Goal: Task Accomplishment & Management: Manage account settings

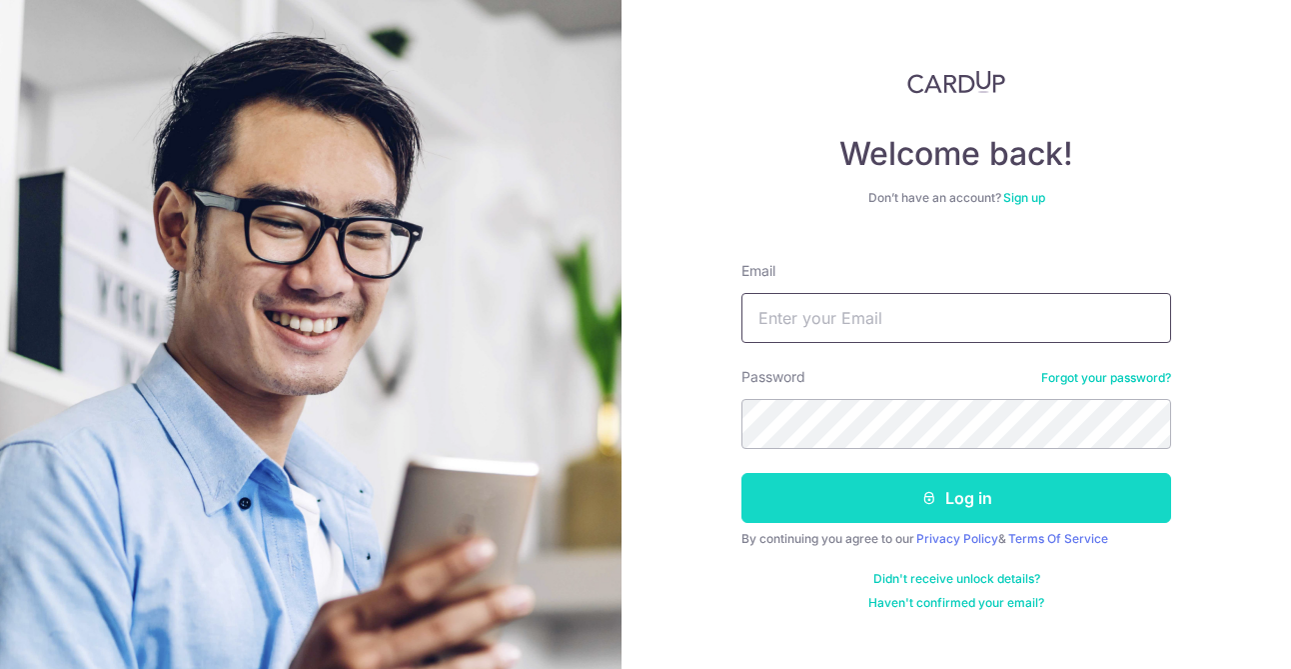
type input "[EMAIL_ADDRESS][DOMAIN_NAME]"
click at [867, 491] on button "Log in" at bounding box center [957, 498] width 430 height 50
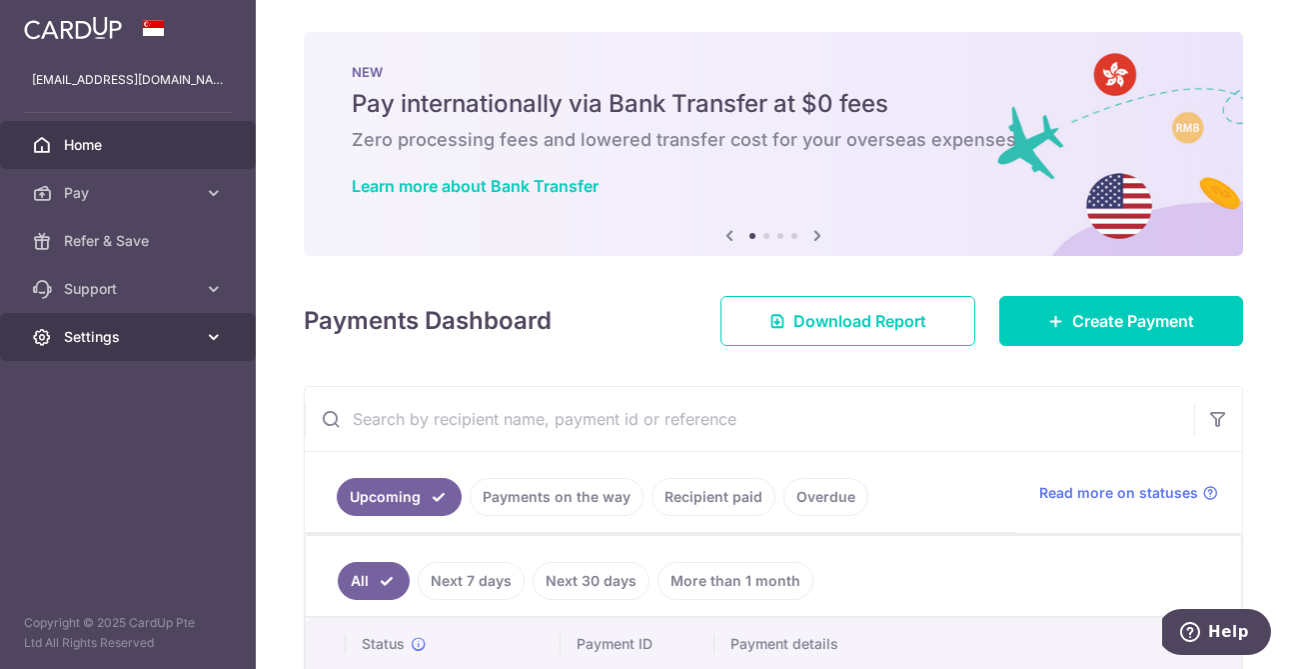
click at [132, 338] on span "Settings" at bounding box center [130, 337] width 132 height 20
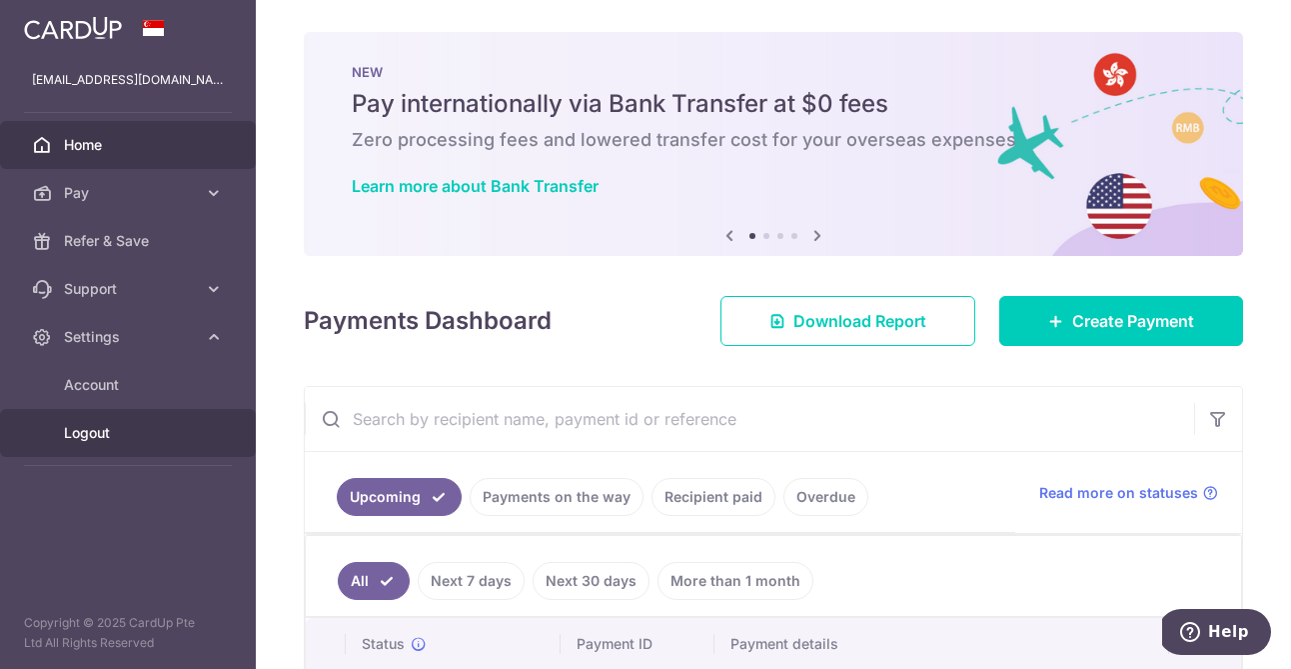
click at [93, 439] on span "Logout" at bounding box center [130, 433] width 132 height 20
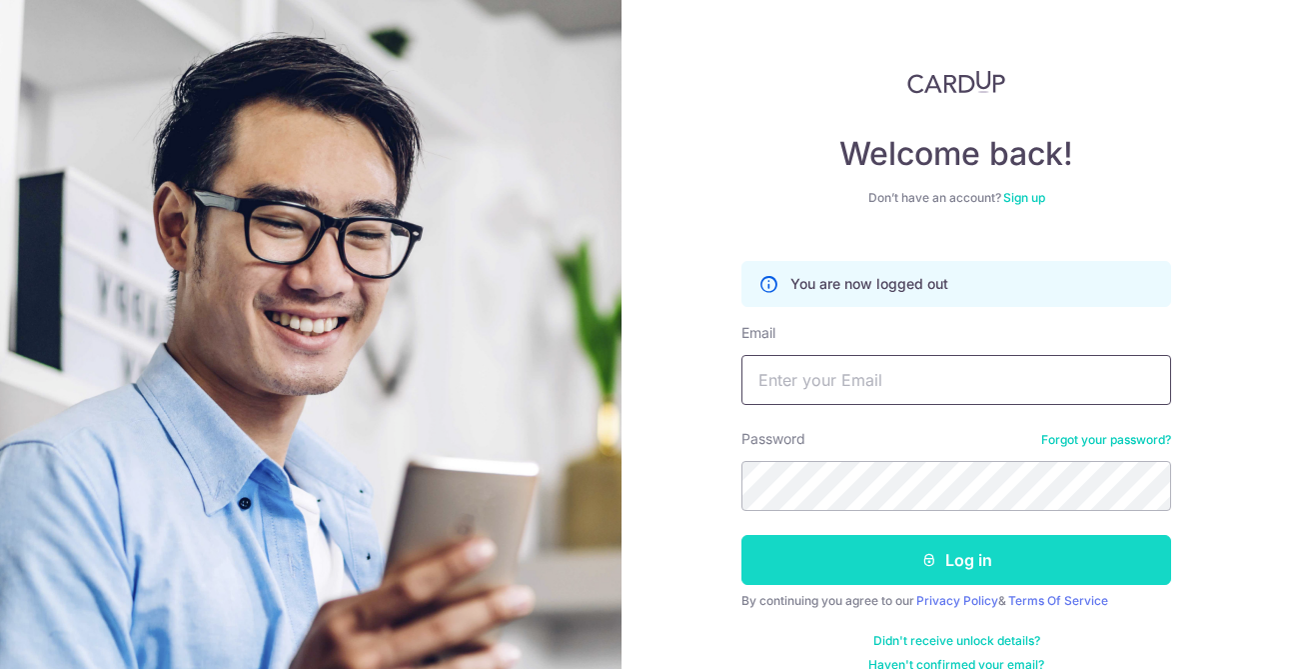
type input "[EMAIL_ADDRESS][DOMAIN_NAME]"
click at [893, 562] on button "Log in" at bounding box center [957, 560] width 430 height 50
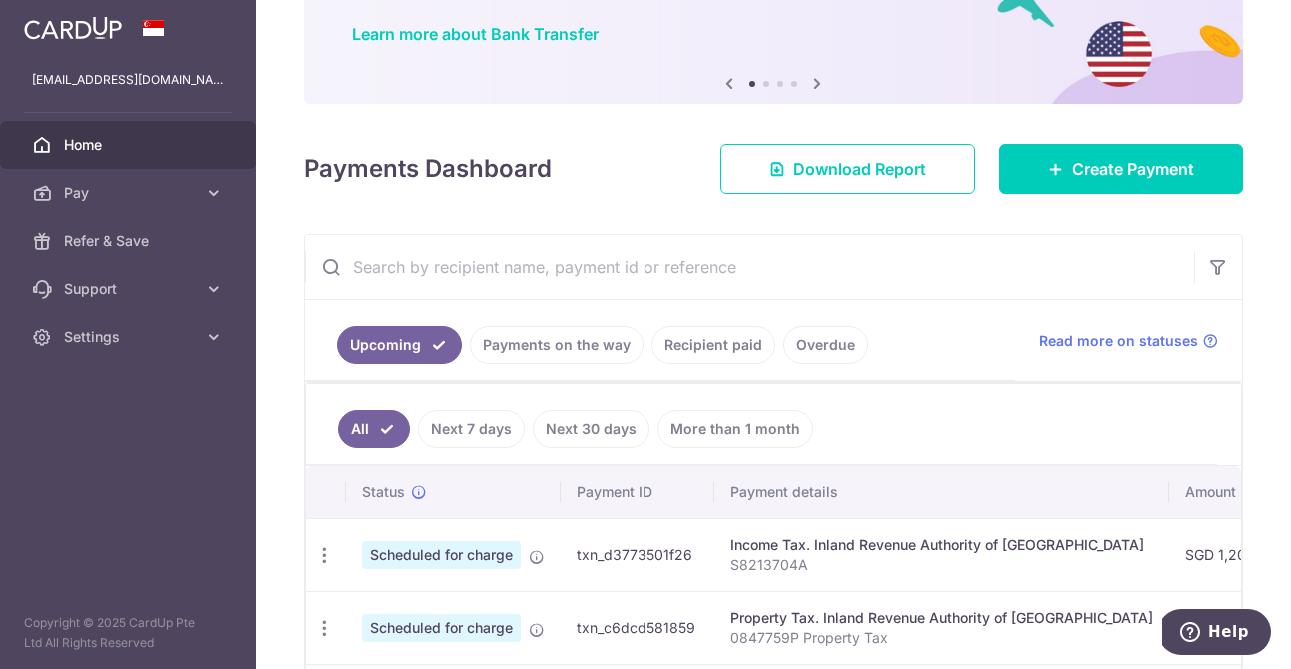
click at [697, 348] on link "Recipient paid" at bounding box center [714, 345] width 124 height 38
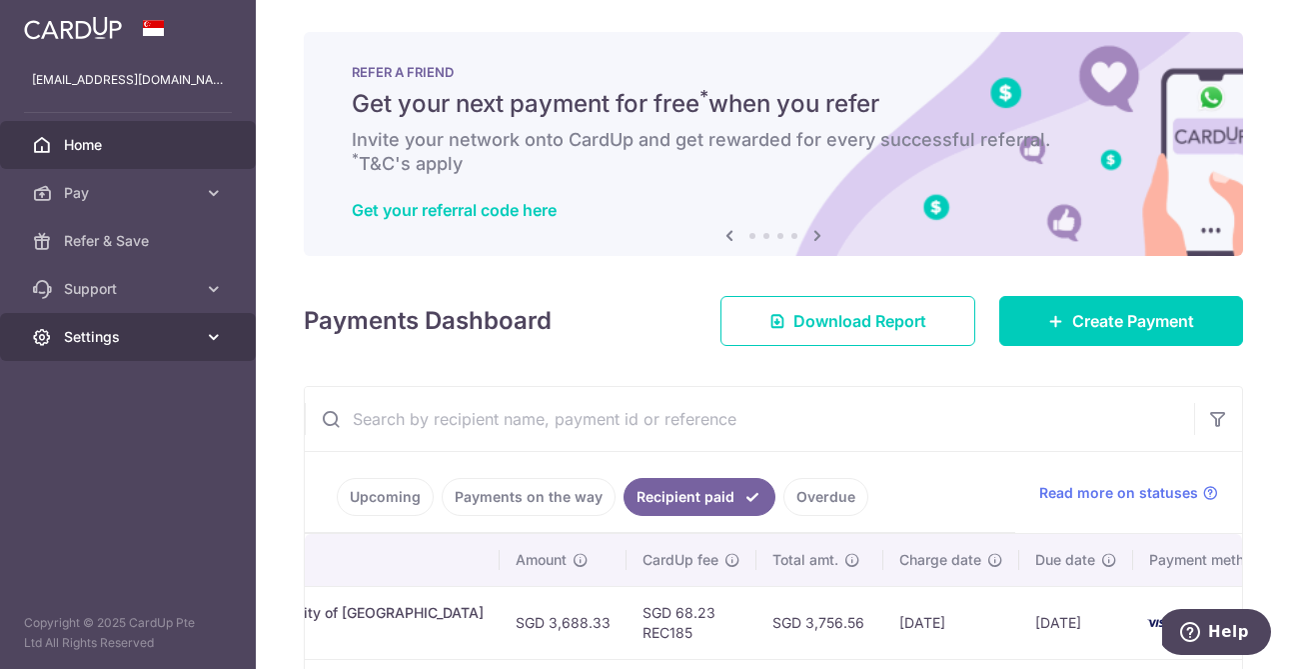
click at [150, 347] on link "Settings" at bounding box center [128, 337] width 256 height 48
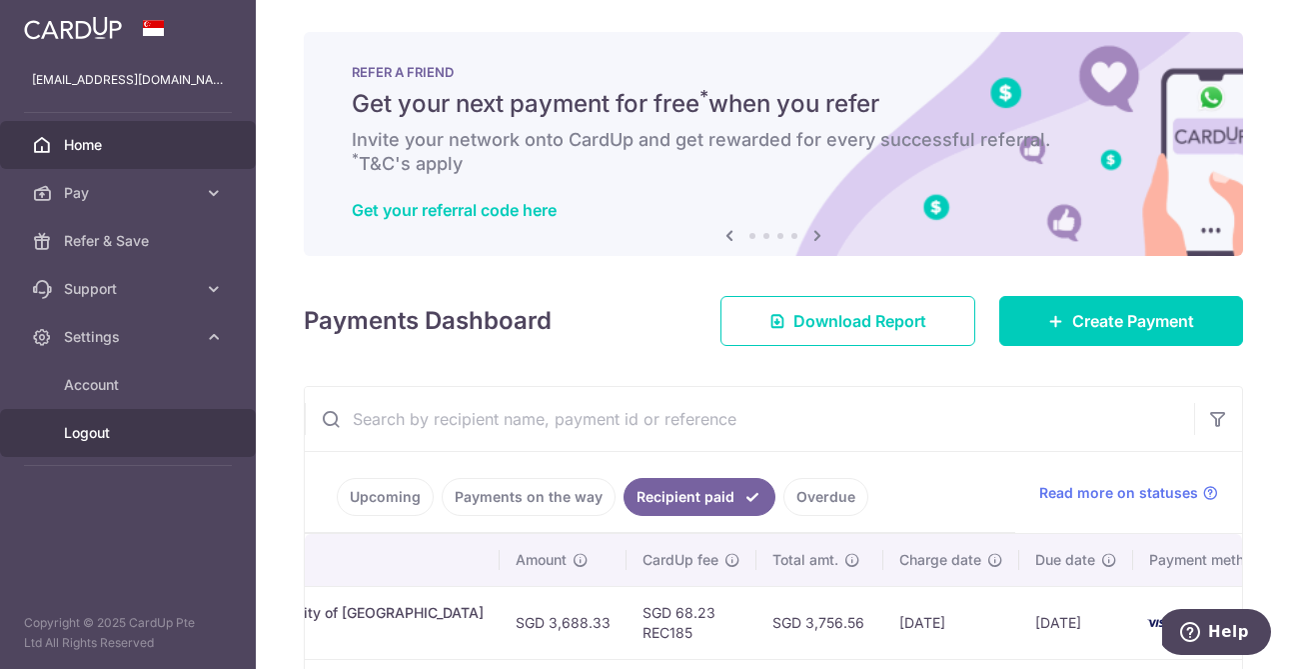
click at [91, 432] on span "Logout" at bounding box center [130, 433] width 132 height 20
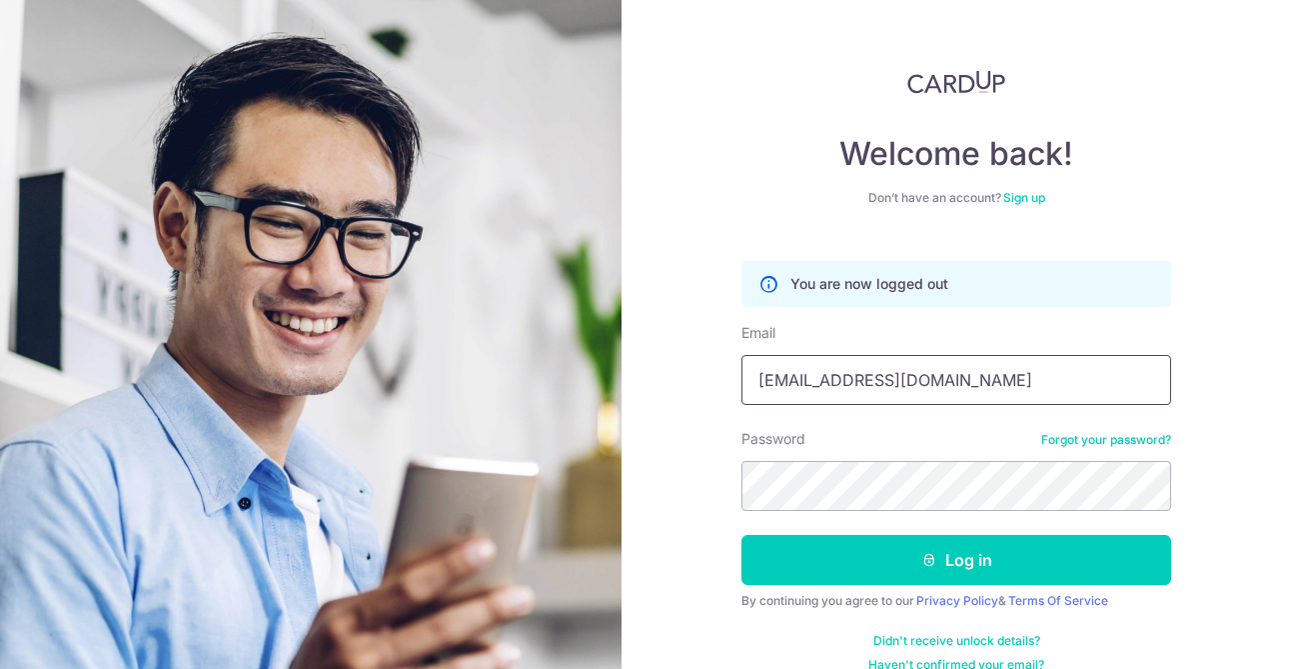
click at [871, 390] on input "[EMAIL_ADDRESS][DOMAIN_NAME]" at bounding box center [957, 380] width 430 height 50
type input "[PERSON_NAME][EMAIL_ADDRESS][PERSON_NAME][DOMAIN_NAME]"
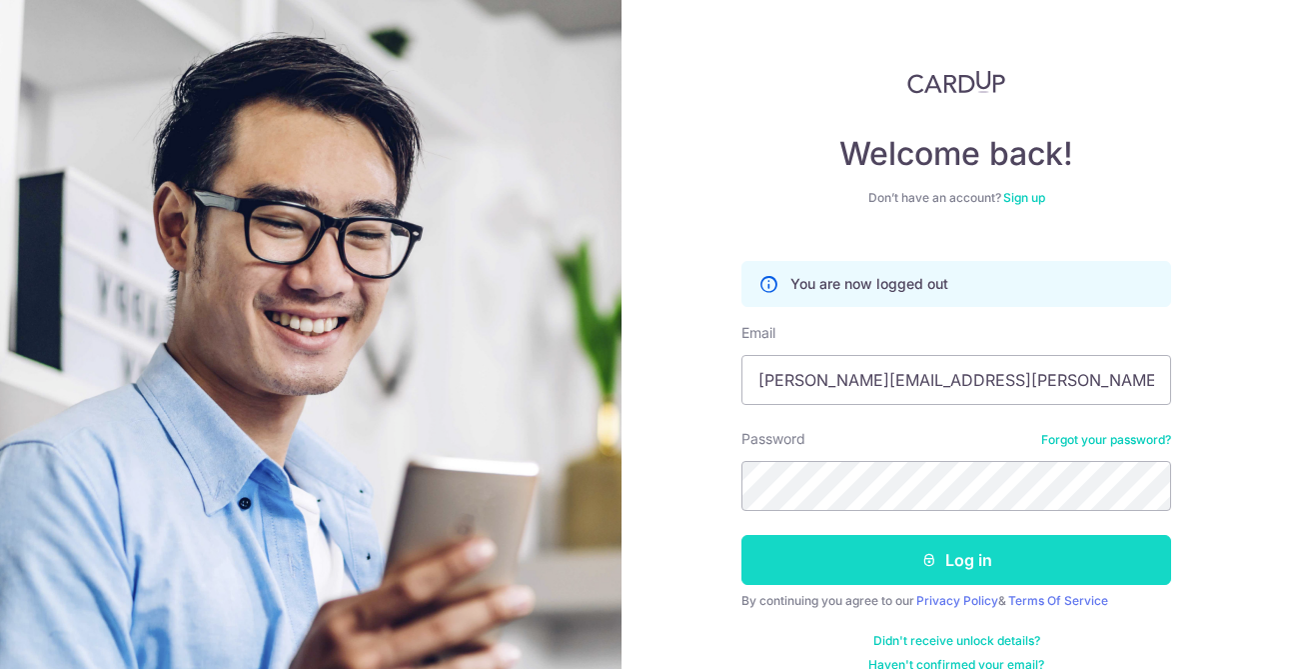
click at [897, 564] on button "Log in" at bounding box center [957, 560] width 430 height 50
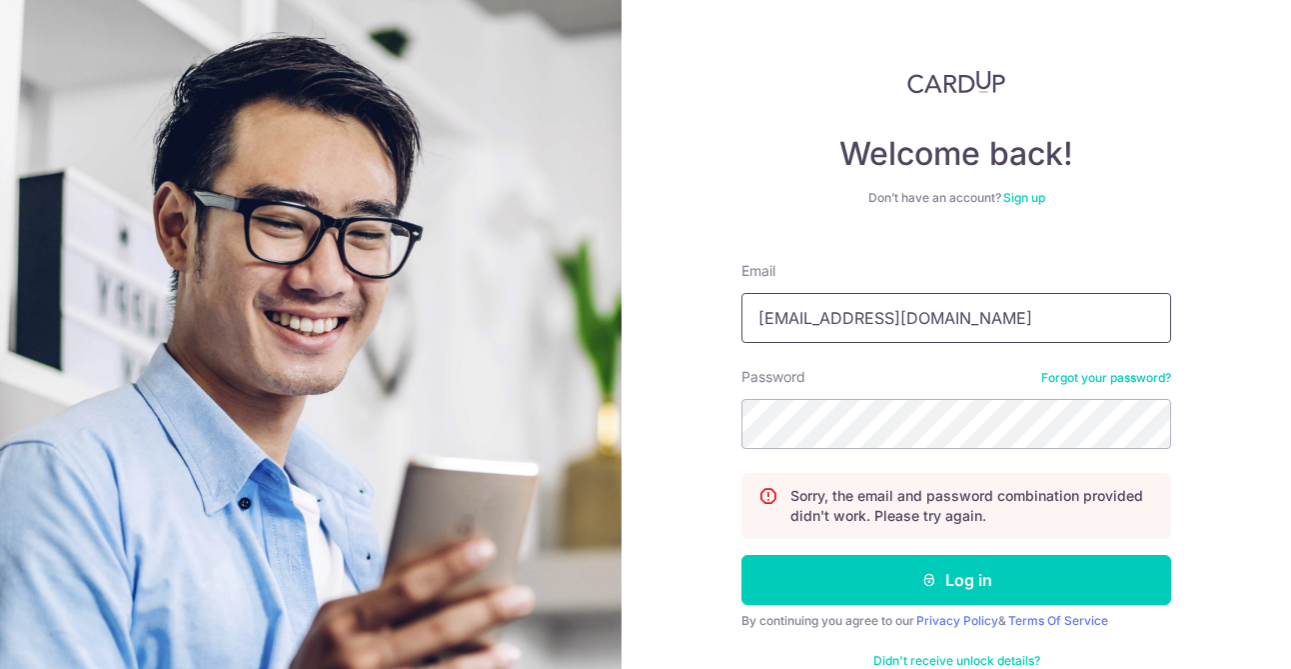
click at [853, 324] on input "[EMAIL_ADDRESS][DOMAIN_NAME]" at bounding box center [957, 318] width 430 height 50
click at [853, 324] on input "shearer2082@hotmail.com" at bounding box center [957, 318] width 430 height 50
type input "[PERSON_NAME][EMAIL_ADDRESS][PERSON_NAME][DOMAIN_NAME]"
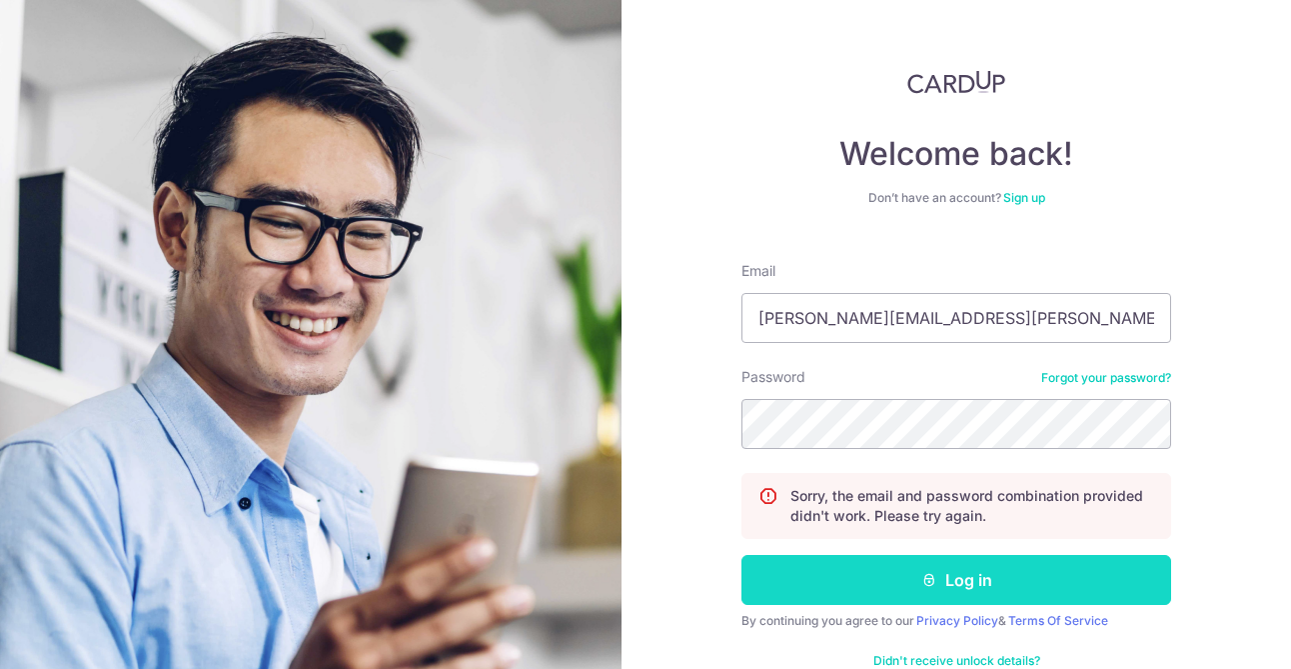
click at [786, 595] on button "Log in" at bounding box center [957, 580] width 430 height 50
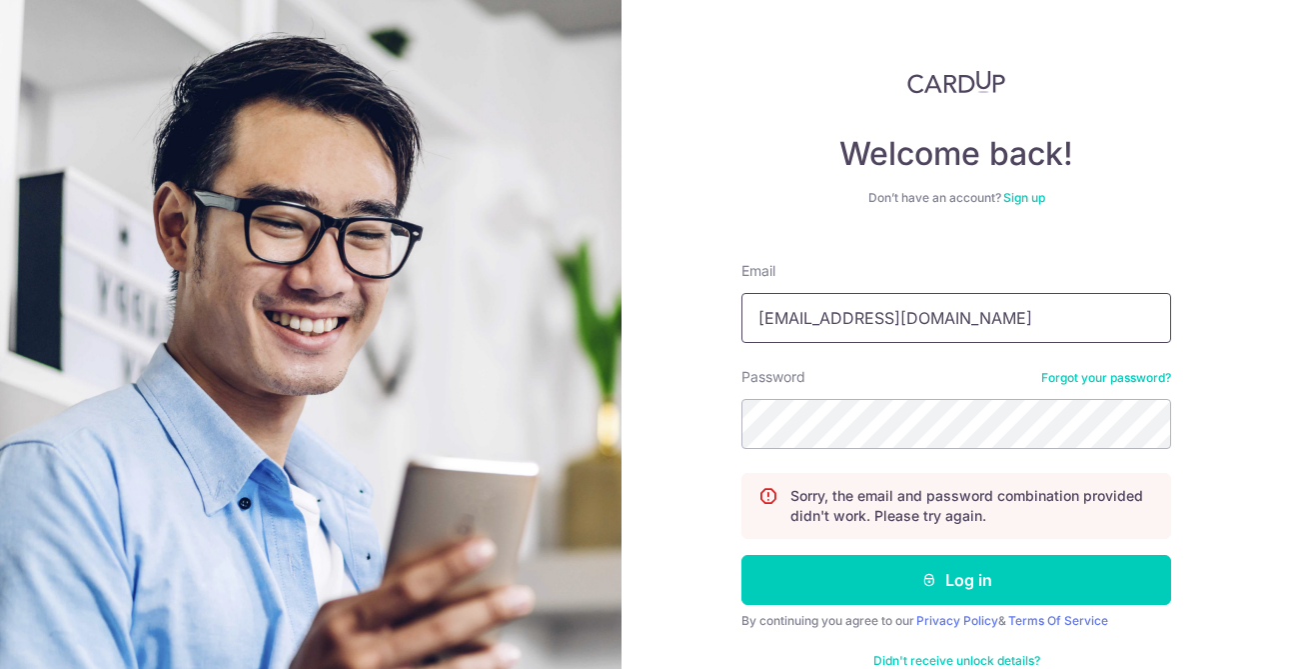
click at [911, 303] on input "[EMAIL_ADDRESS][DOMAIN_NAME]" at bounding box center [957, 318] width 430 height 50
type input "[PERSON_NAME][EMAIL_ADDRESS][PERSON_NAME][DOMAIN_NAME]"
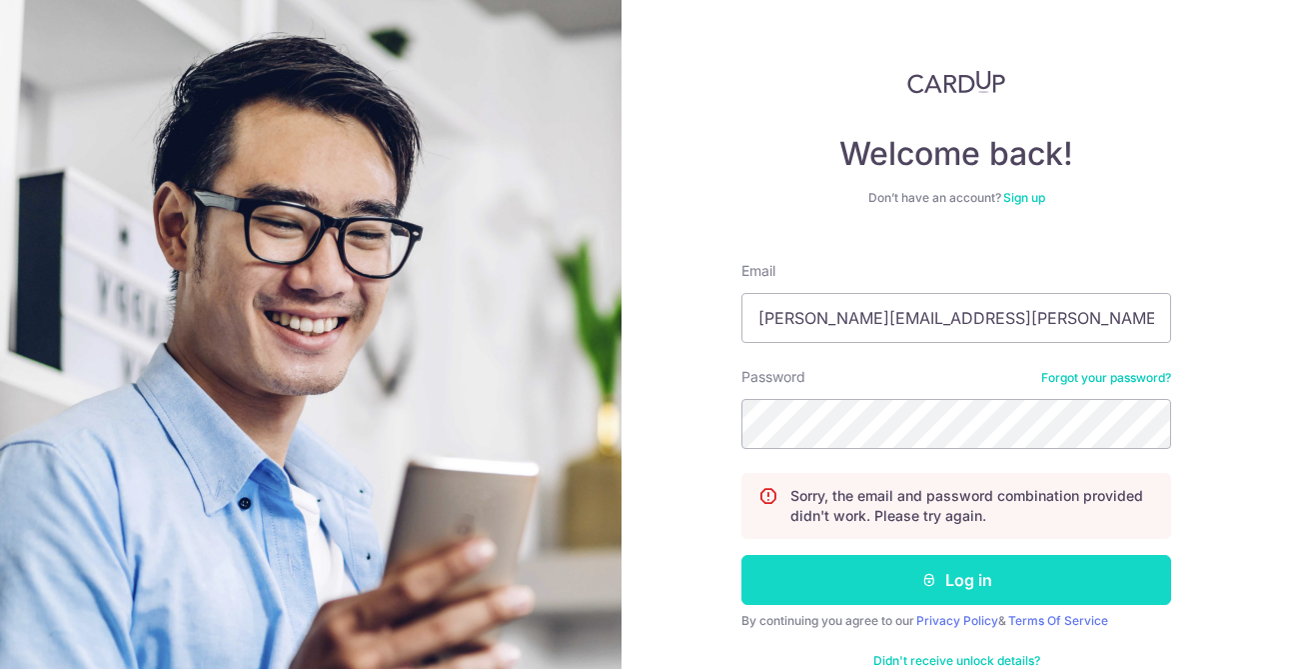
click at [769, 594] on button "Log in" at bounding box center [957, 580] width 430 height 50
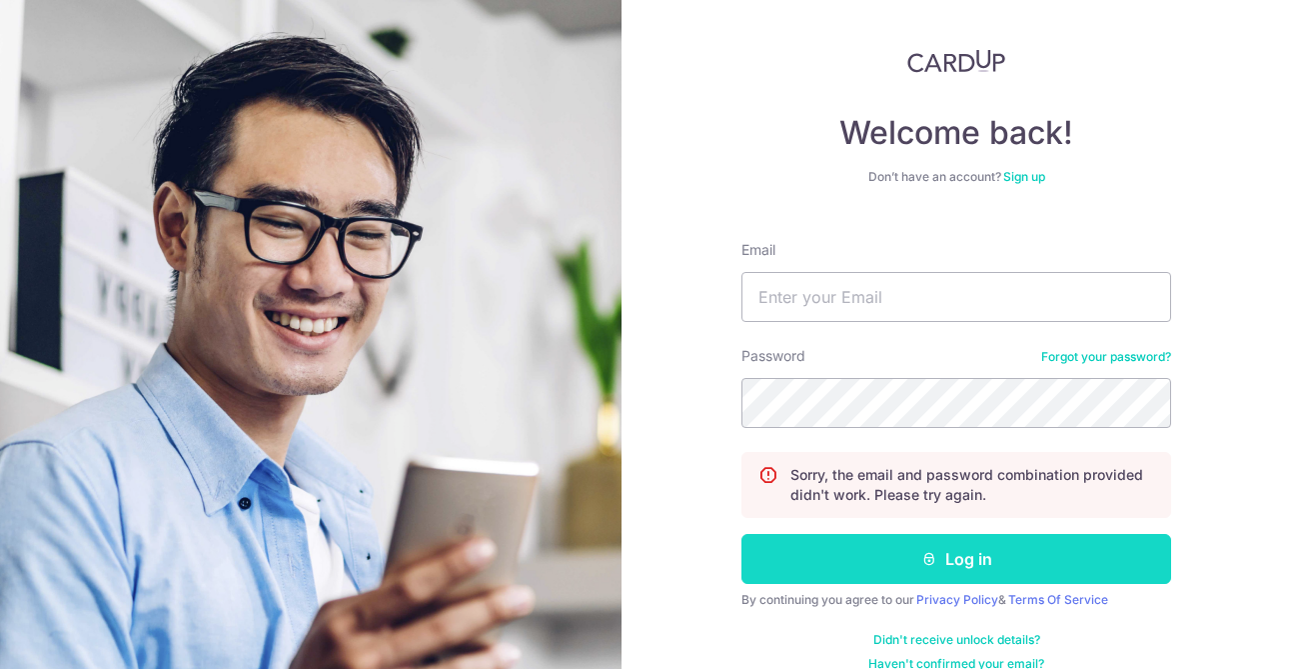
scroll to position [48, 0]
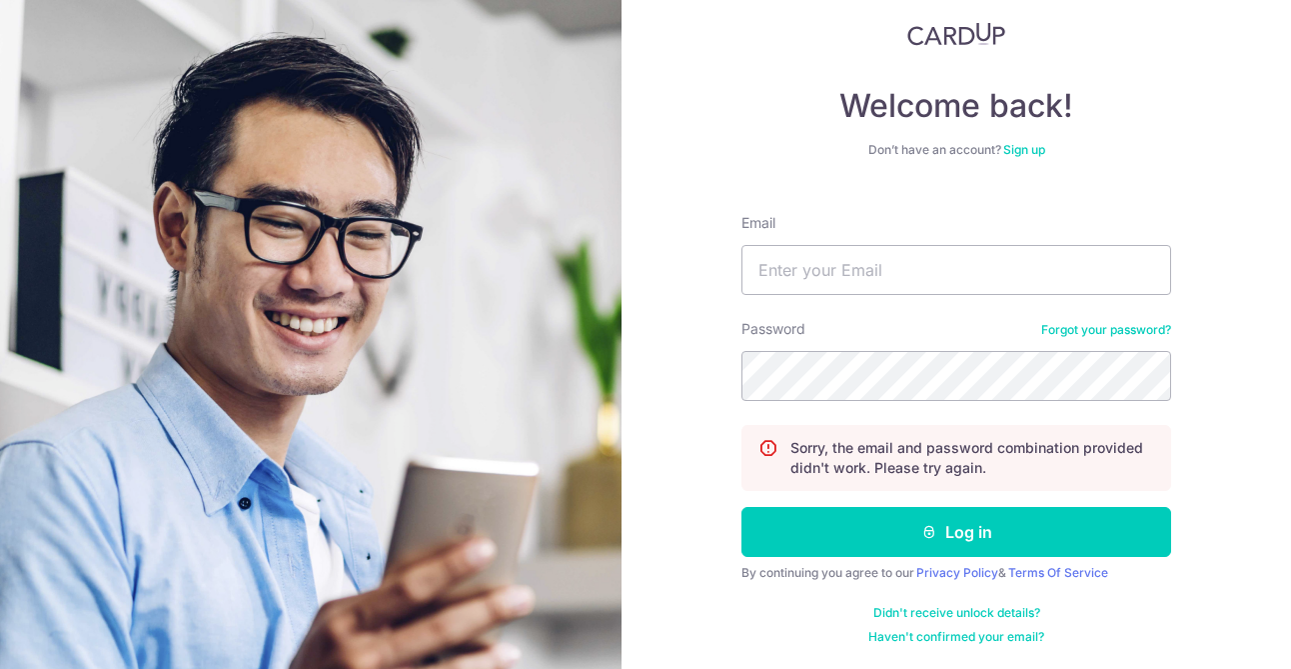
type input "[EMAIL_ADDRESS][DOMAIN_NAME]"
click at [1078, 328] on link "Forgot your password?" at bounding box center [1106, 330] width 130 height 16
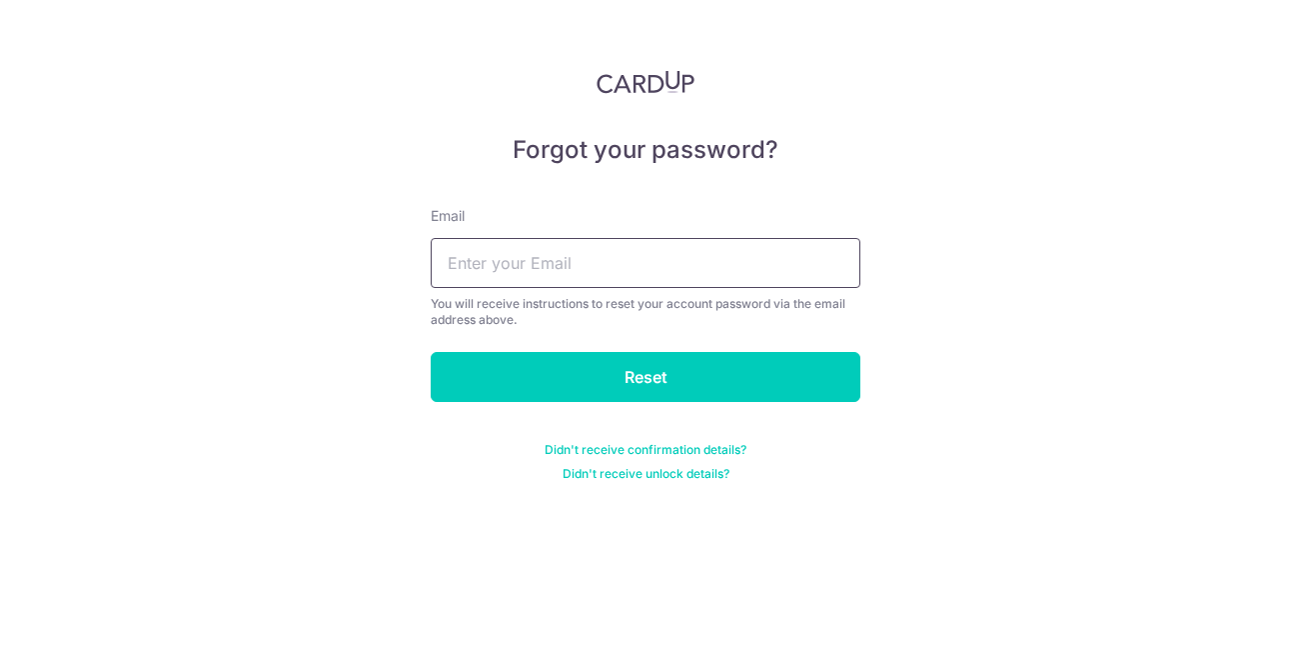
click at [543, 260] on input "text" at bounding box center [646, 263] width 430 height 50
type input "[PERSON_NAME][EMAIL_ADDRESS][PERSON_NAME][DOMAIN_NAME]"
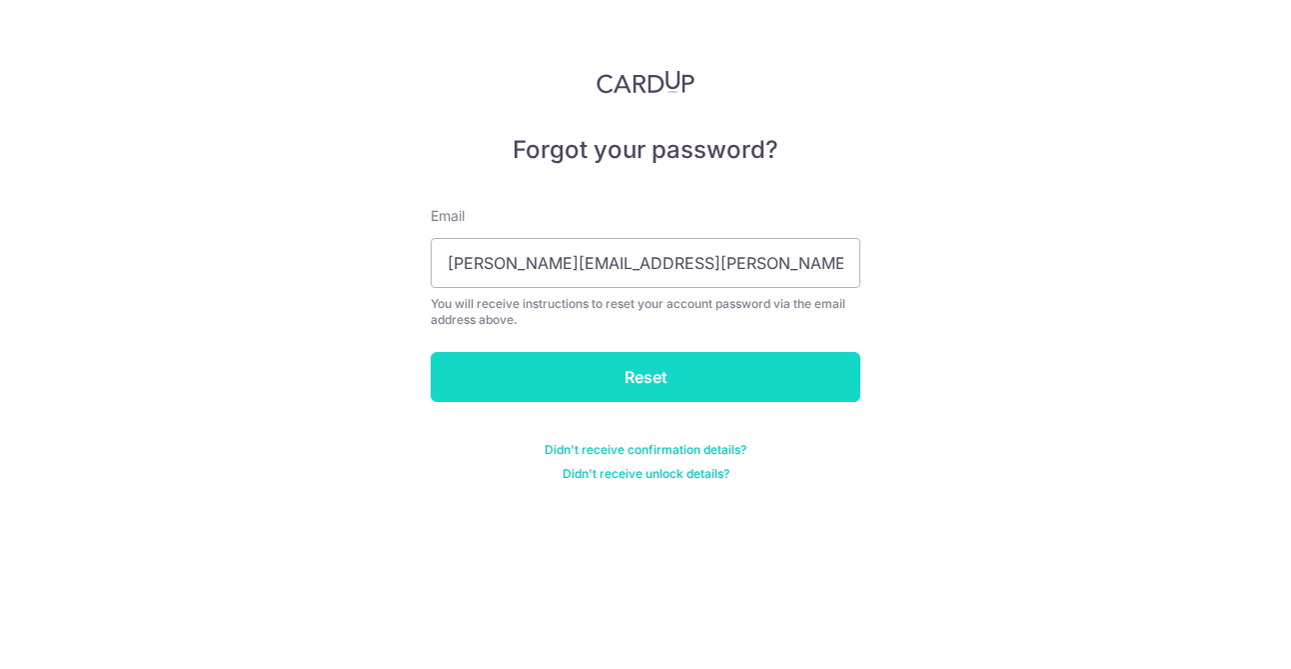
click at [635, 392] on input "Reset" at bounding box center [646, 377] width 430 height 50
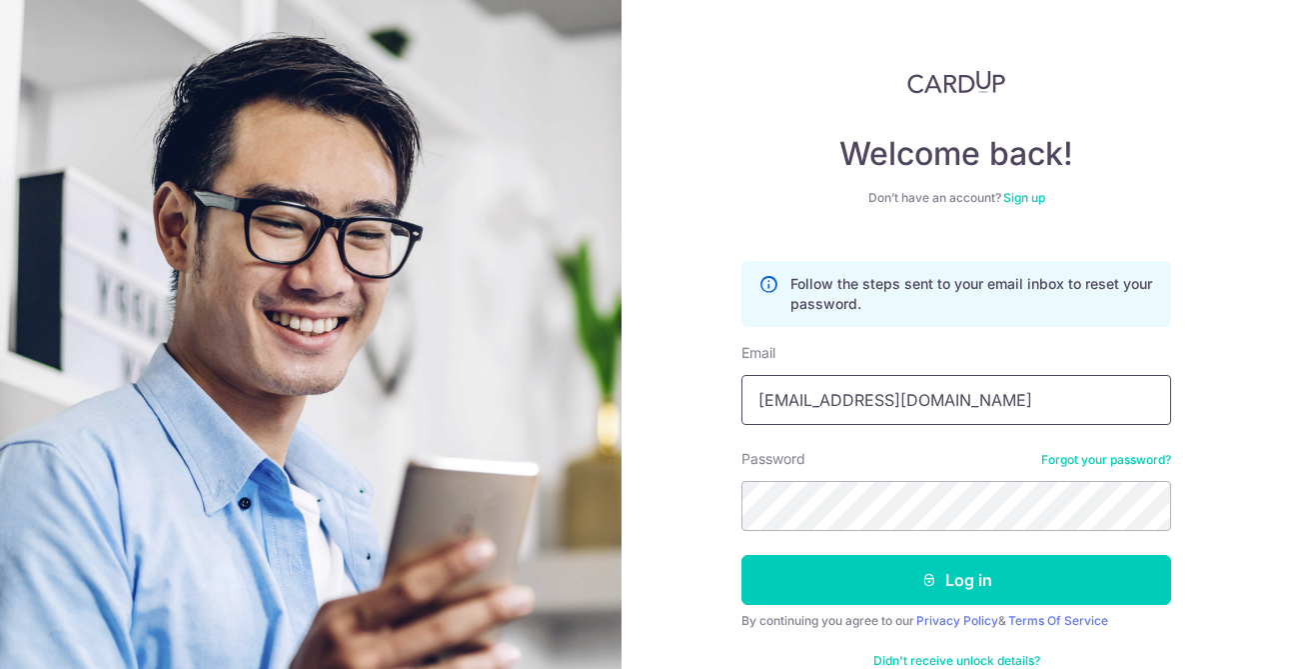
click at [870, 407] on input "[EMAIL_ADDRESS][DOMAIN_NAME]" at bounding box center [957, 400] width 430 height 50
type input "[PERSON_NAME][EMAIL_ADDRESS][PERSON_NAME][DOMAIN_NAME]"
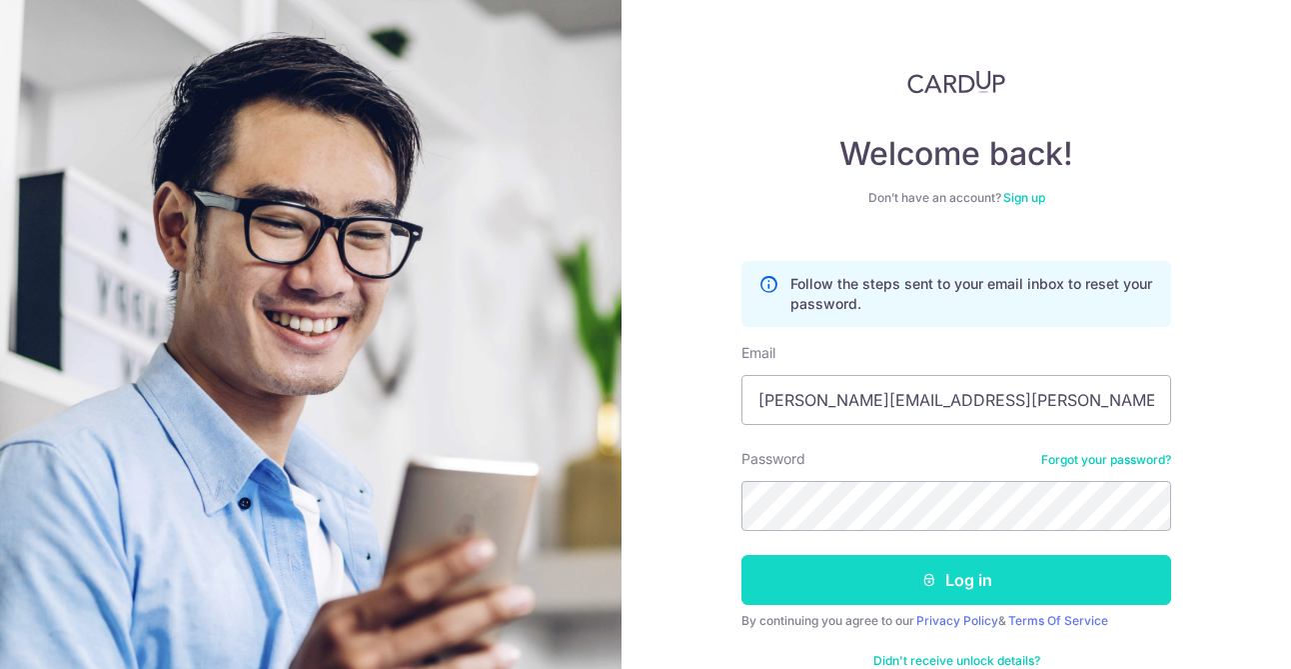
click at [871, 594] on button "Log in" at bounding box center [957, 580] width 430 height 50
